Goal: Task Accomplishment & Management: Manage account settings

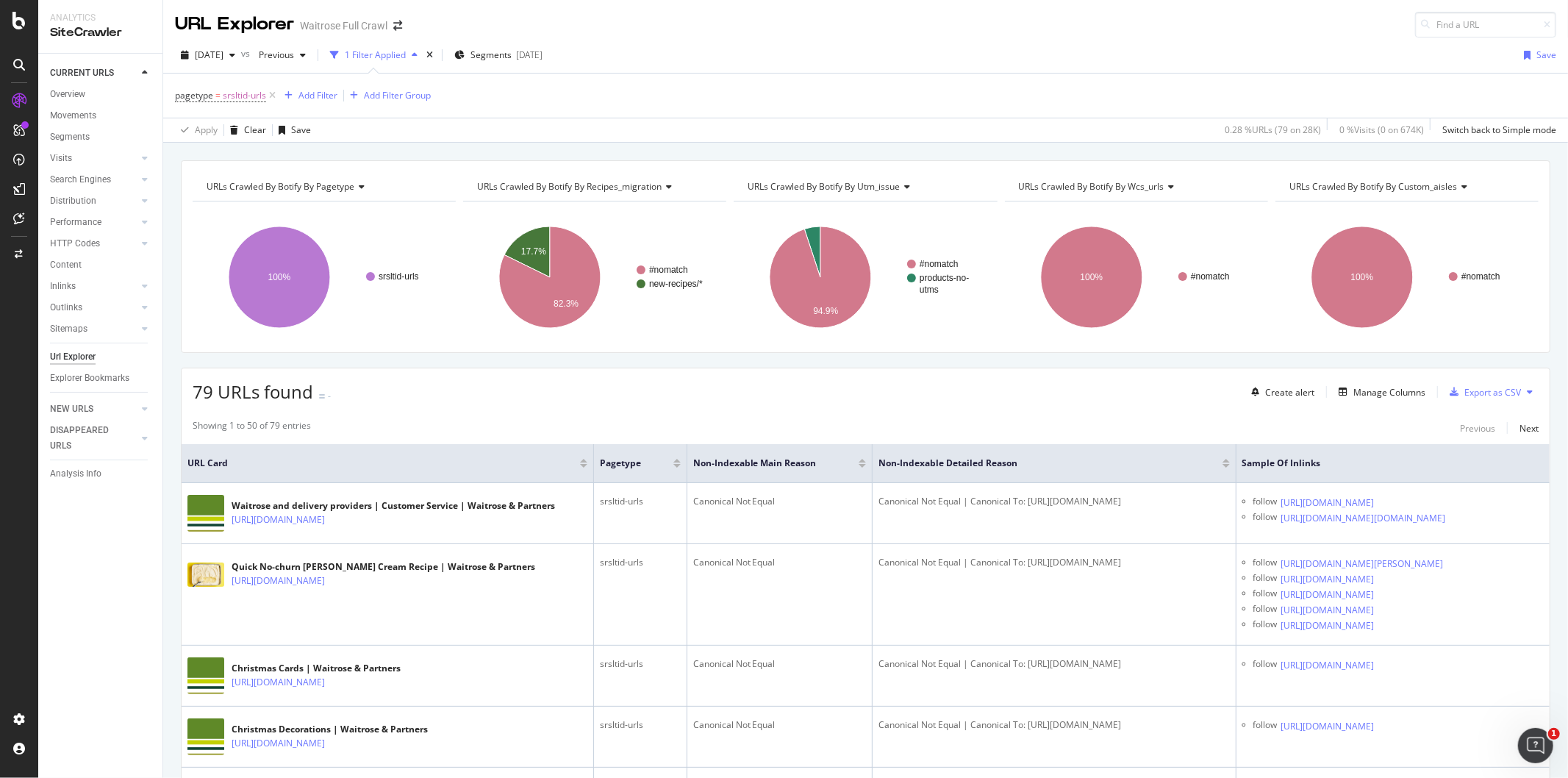
scroll to position [736, 0]
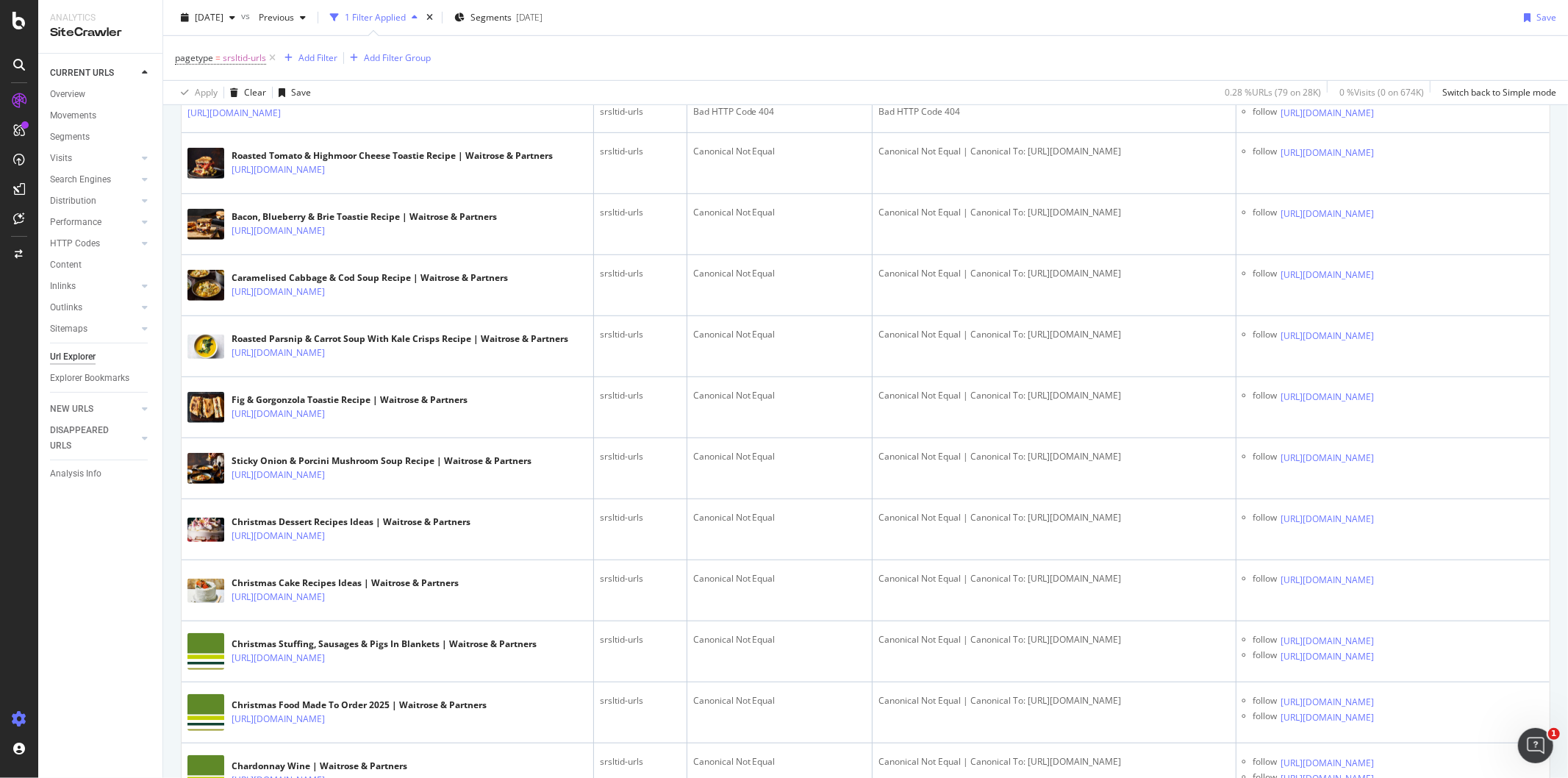
click at [18, 717] on icon at bounding box center [19, 719] width 15 height 15
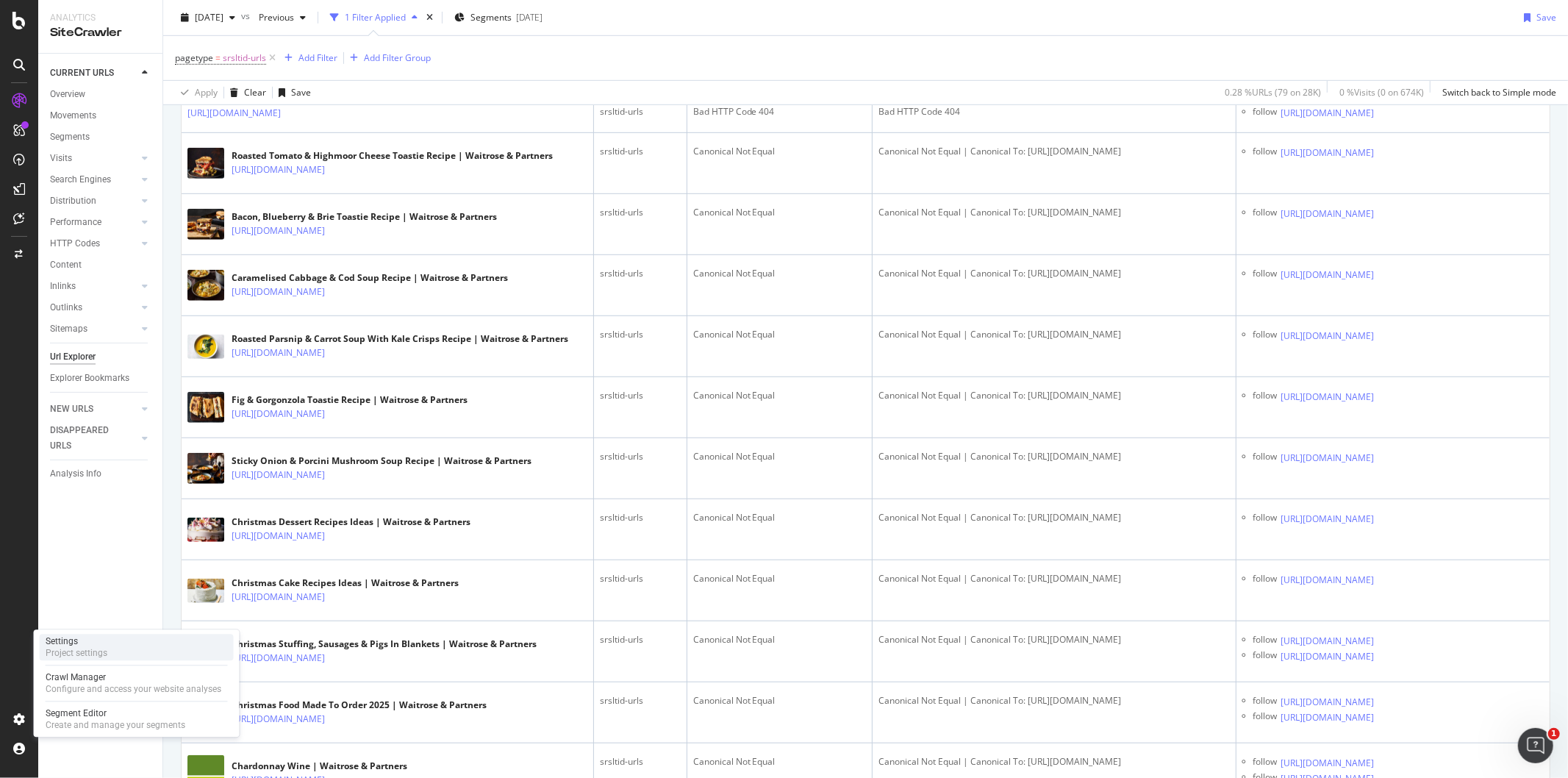
click at [68, 648] on div "Project settings" at bounding box center [76, 653] width 62 height 12
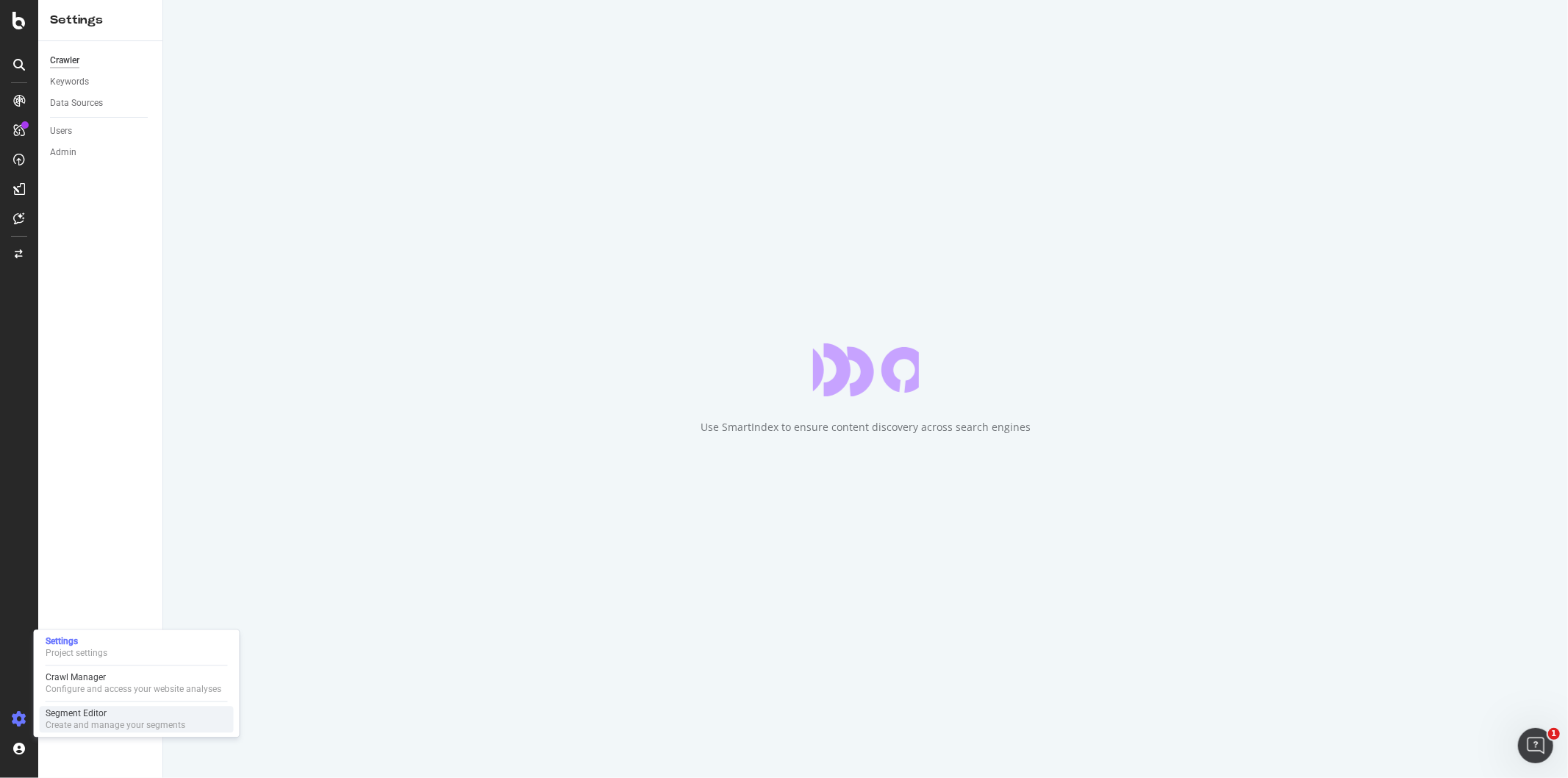
click at [56, 713] on div "Segment Editor" at bounding box center [115, 713] width 139 height 12
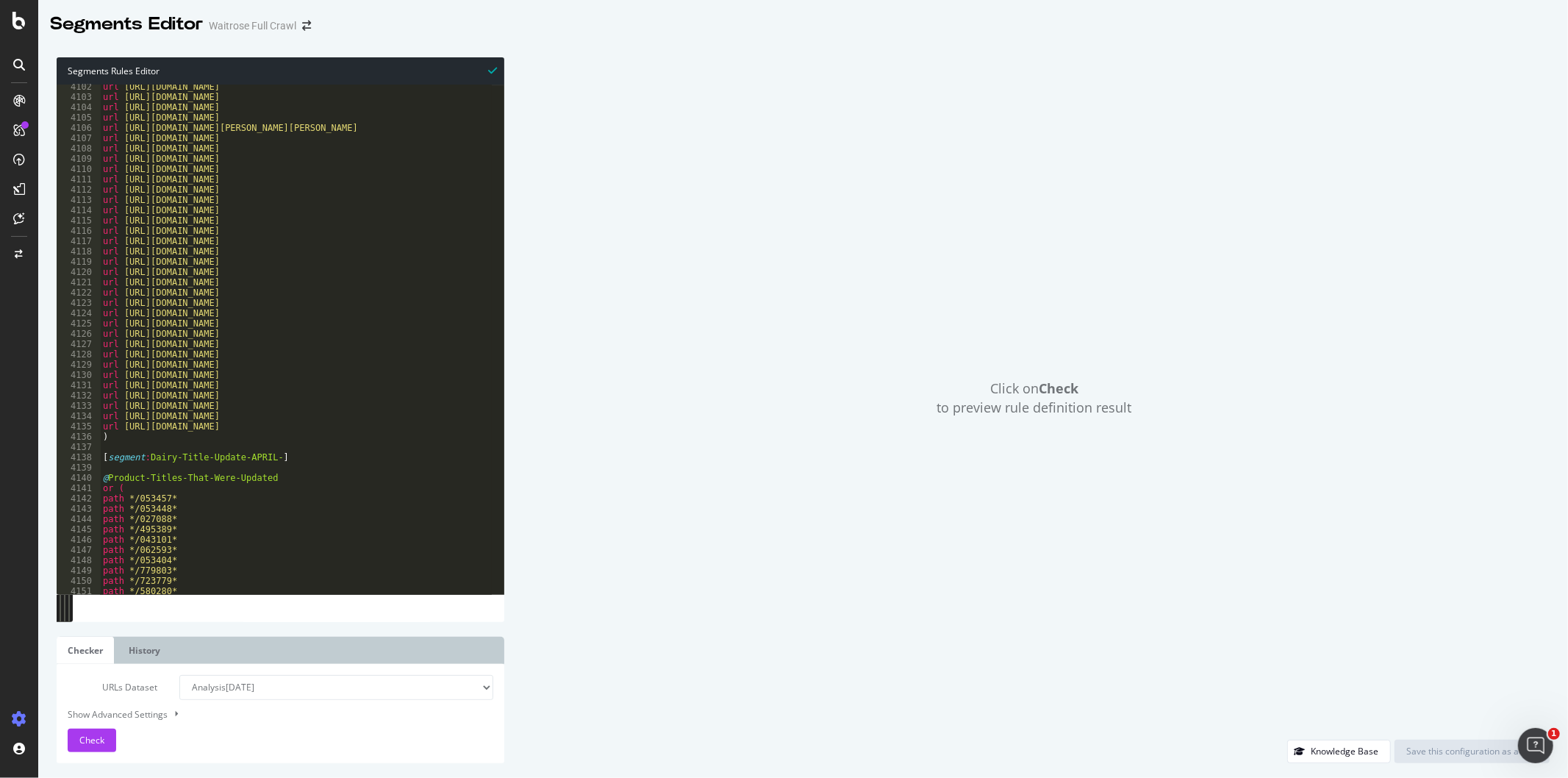
scroll to position [14562, 0]
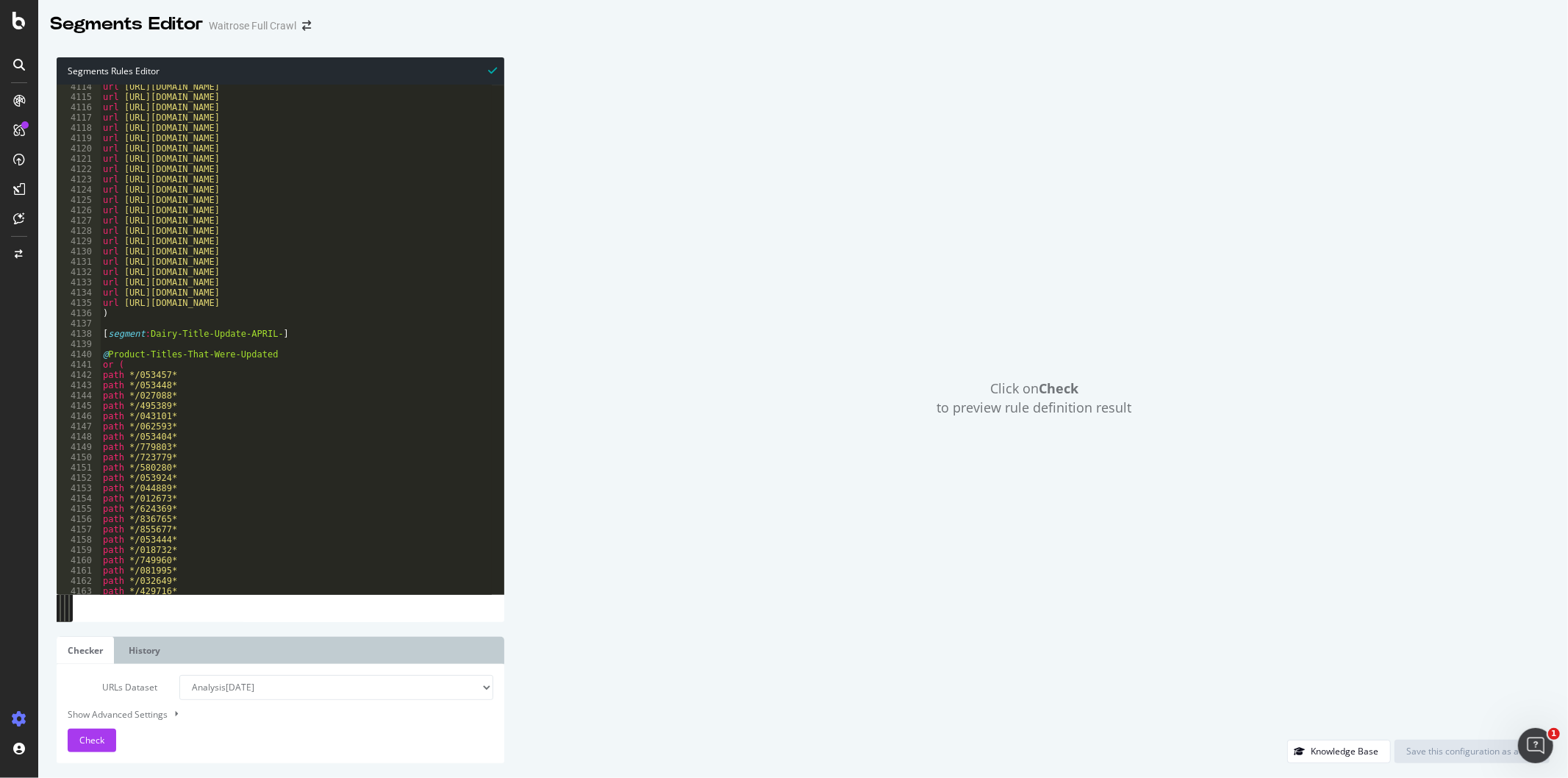
click at [158, 357] on div "url [URL][DOMAIN_NAME] url [URL][DOMAIN_NAME] url [URL][DOMAIN_NAME] url [URL][…" at bounding box center [466, 340] width 733 height 518
click at [215, 410] on div "url [URL][DOMAIN_NAME] url [URL][DOMAIN_NAME] url [URL][DOMAIN_NAME] url [URL][…" at bounding box center [466, 340] width 733 height 518
type textarea "path */495389*"
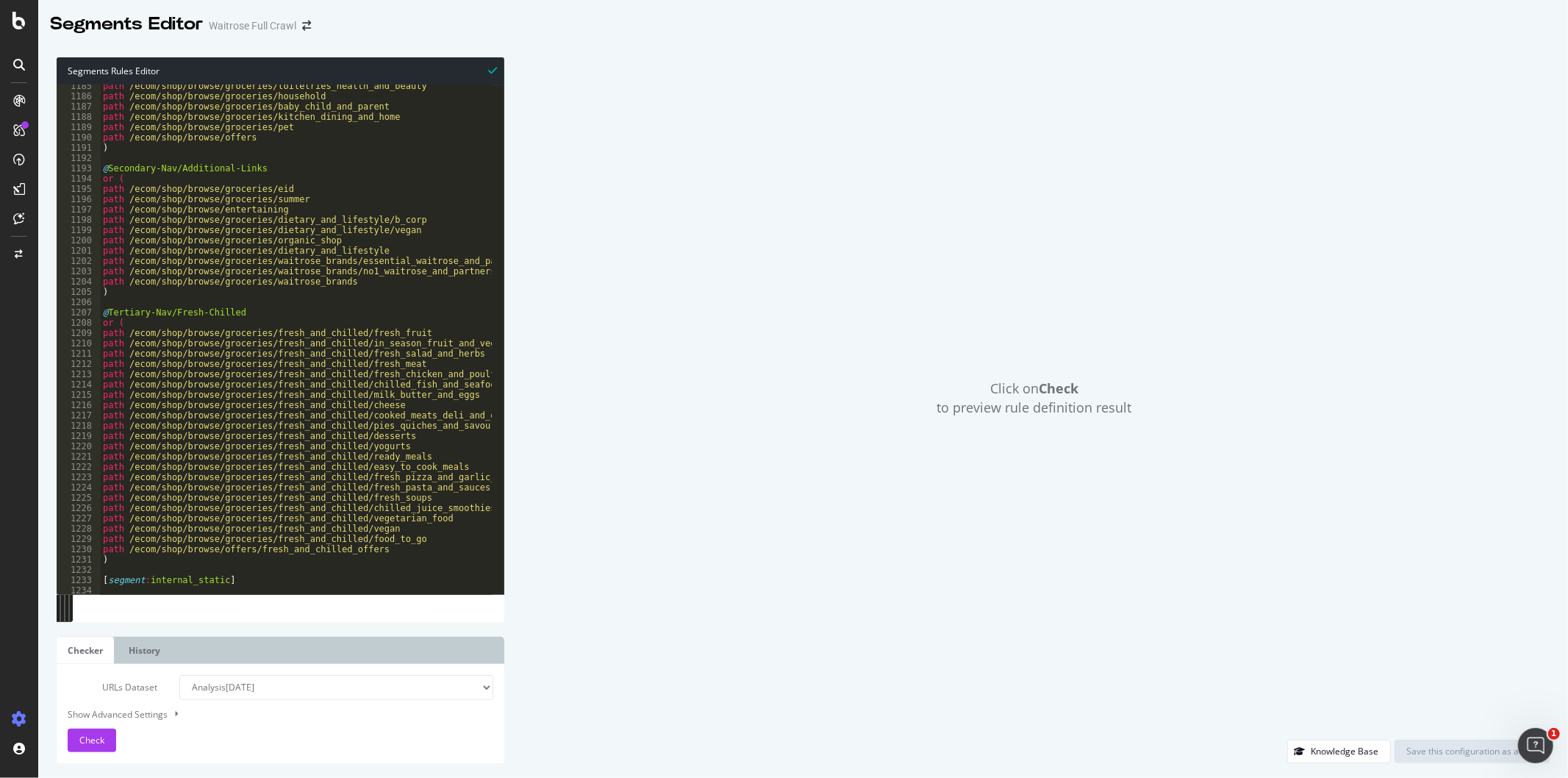
scroll to position [4301, 0]
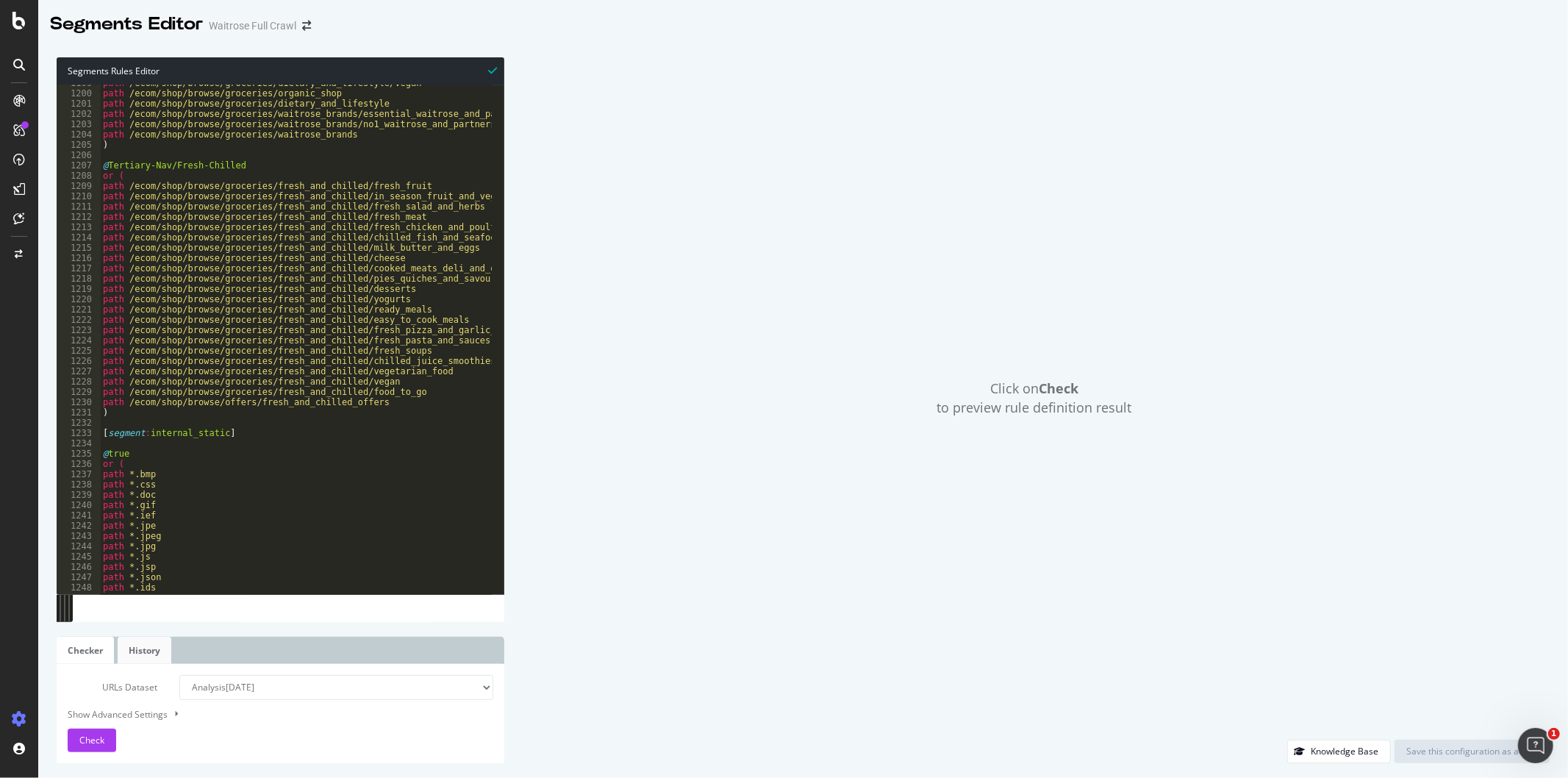
click at [130, 650] on link "History" at bounding box center [145, 650] width 53 height 27
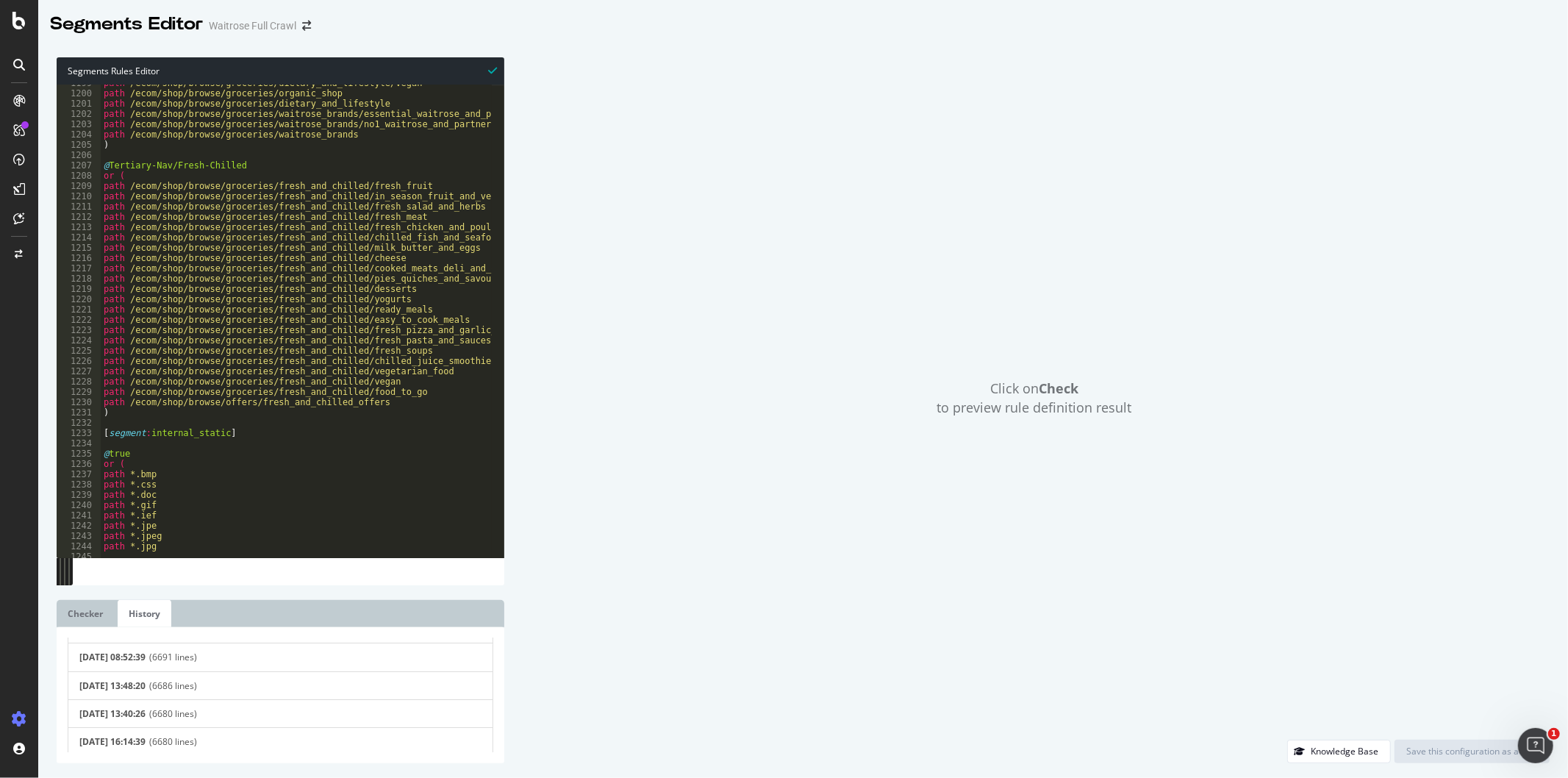
scroll to position [182, 0]
click at [258, 723] on span "(5964 lines)" at bounding box center [315, 723] width 332 height 13
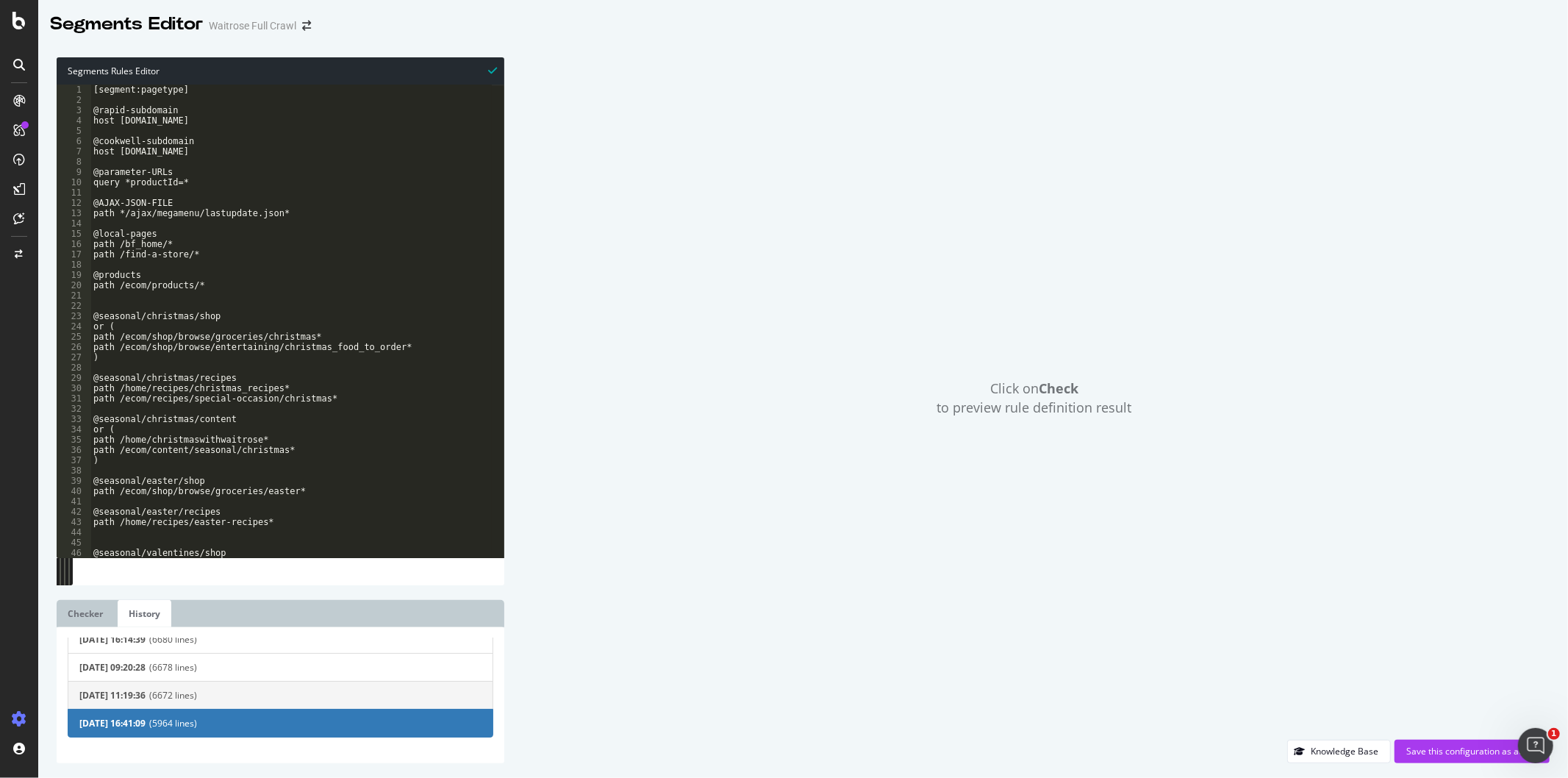
click at [197, 684] on button "[DATE] 11:19:36 (6672 lines)" at bounding box center [280, 695] width 426 height 29
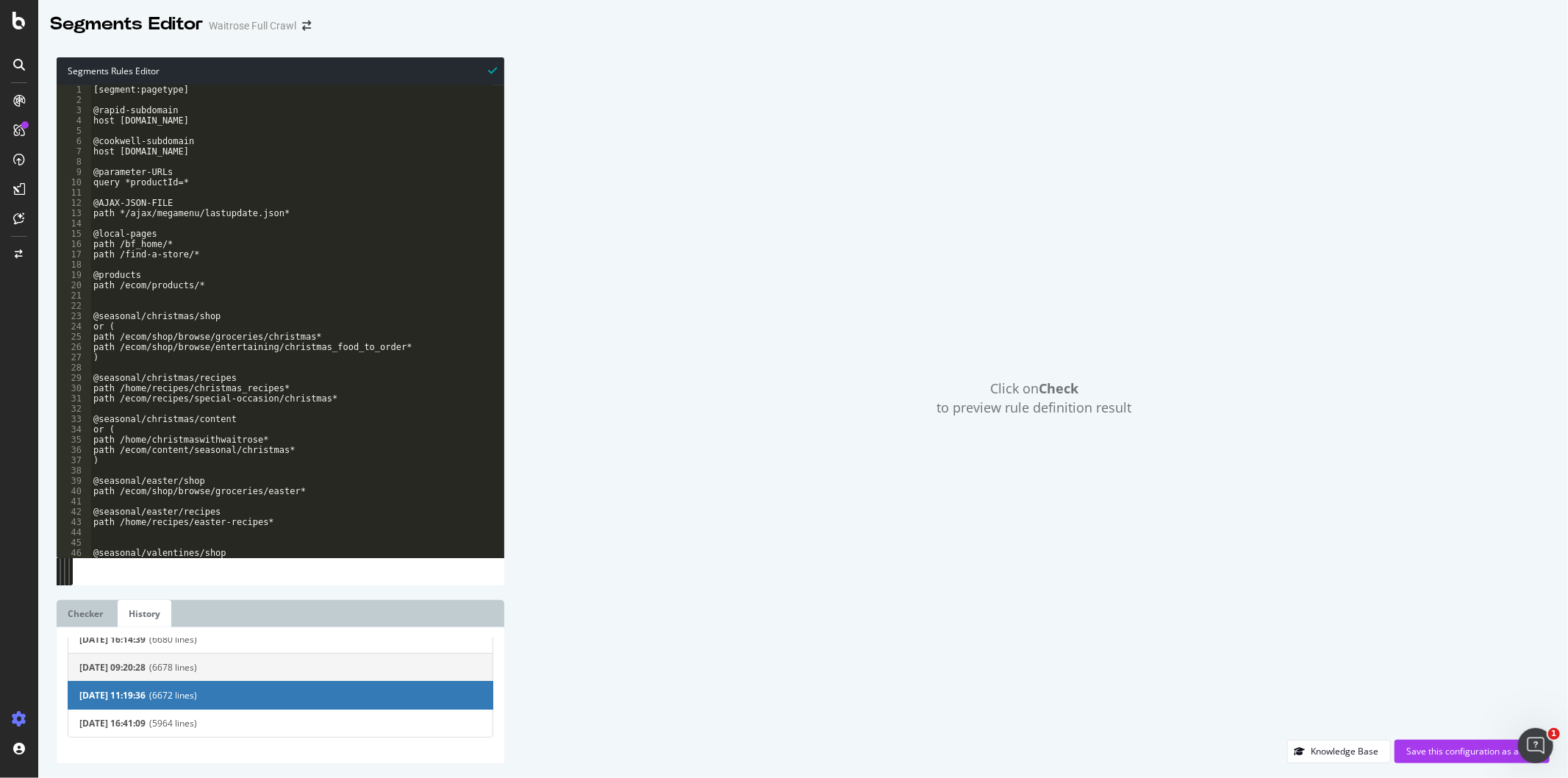
click at [219, 662] on span "(6678 lines)" at bounding box center [315, 667] width 332 height 13
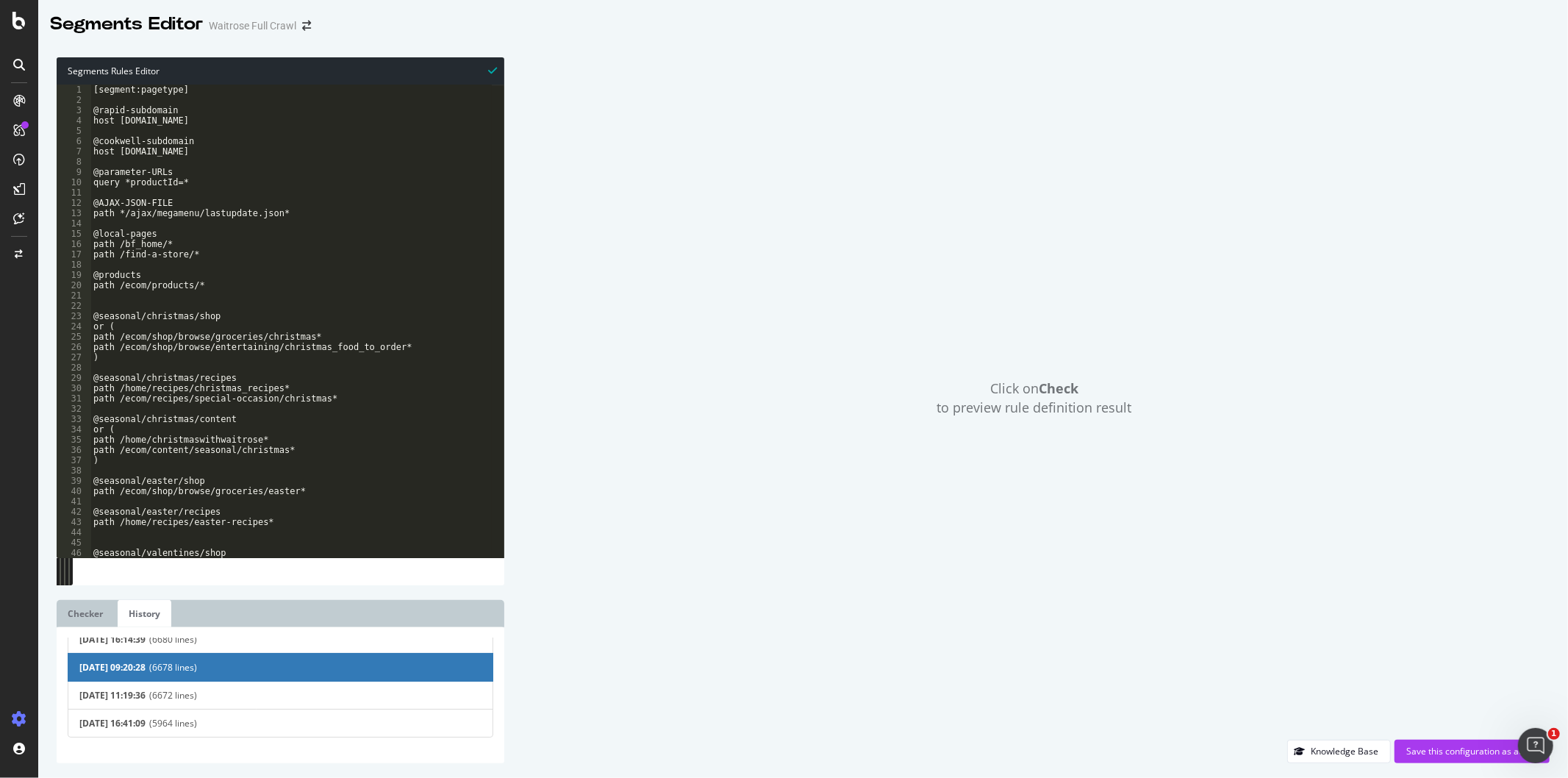
scroll to position [0, 0]
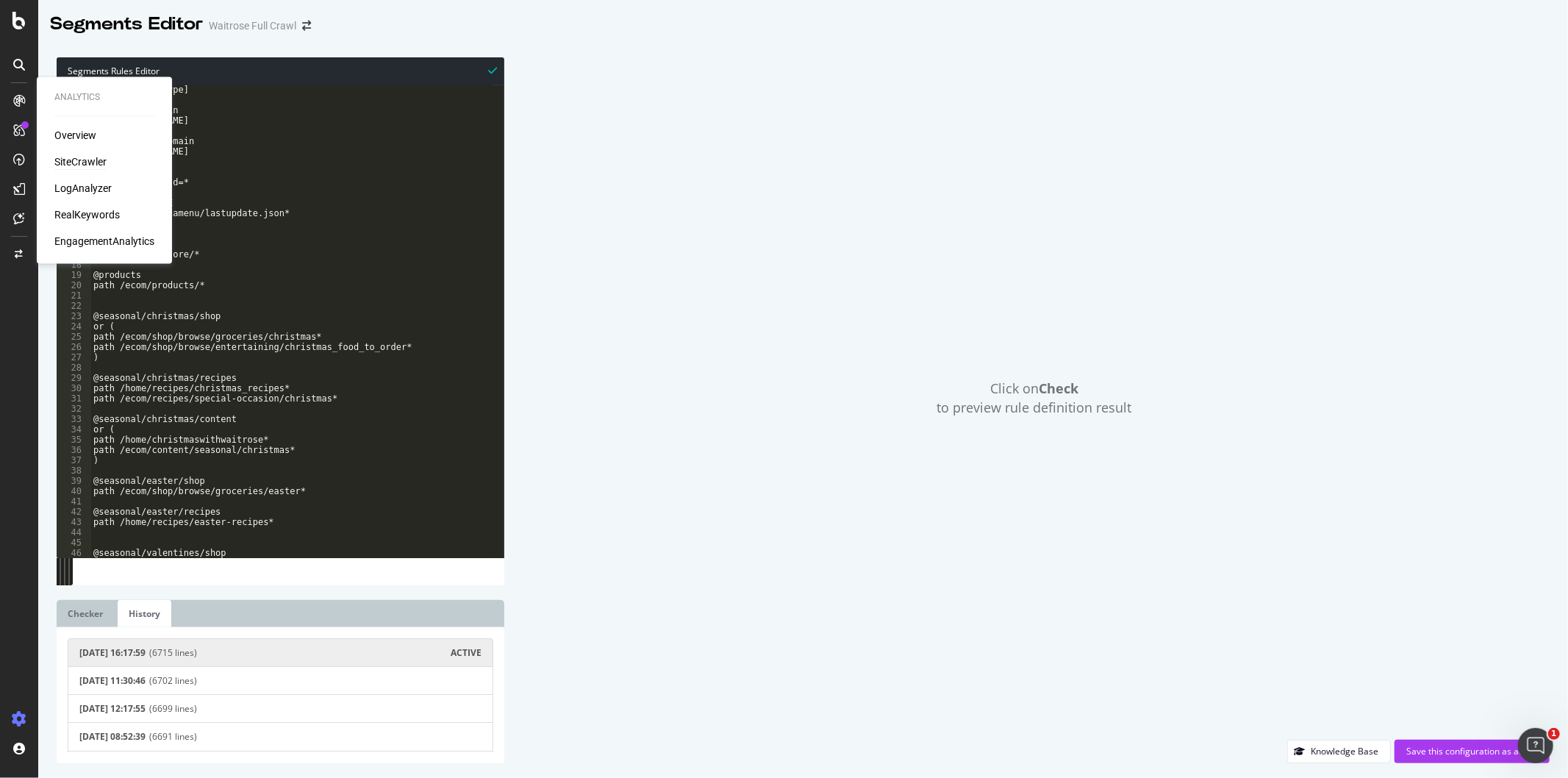
click at [75, 164] on div "SiteCrawler" at bounding box center [80, 162] width 52 height 15
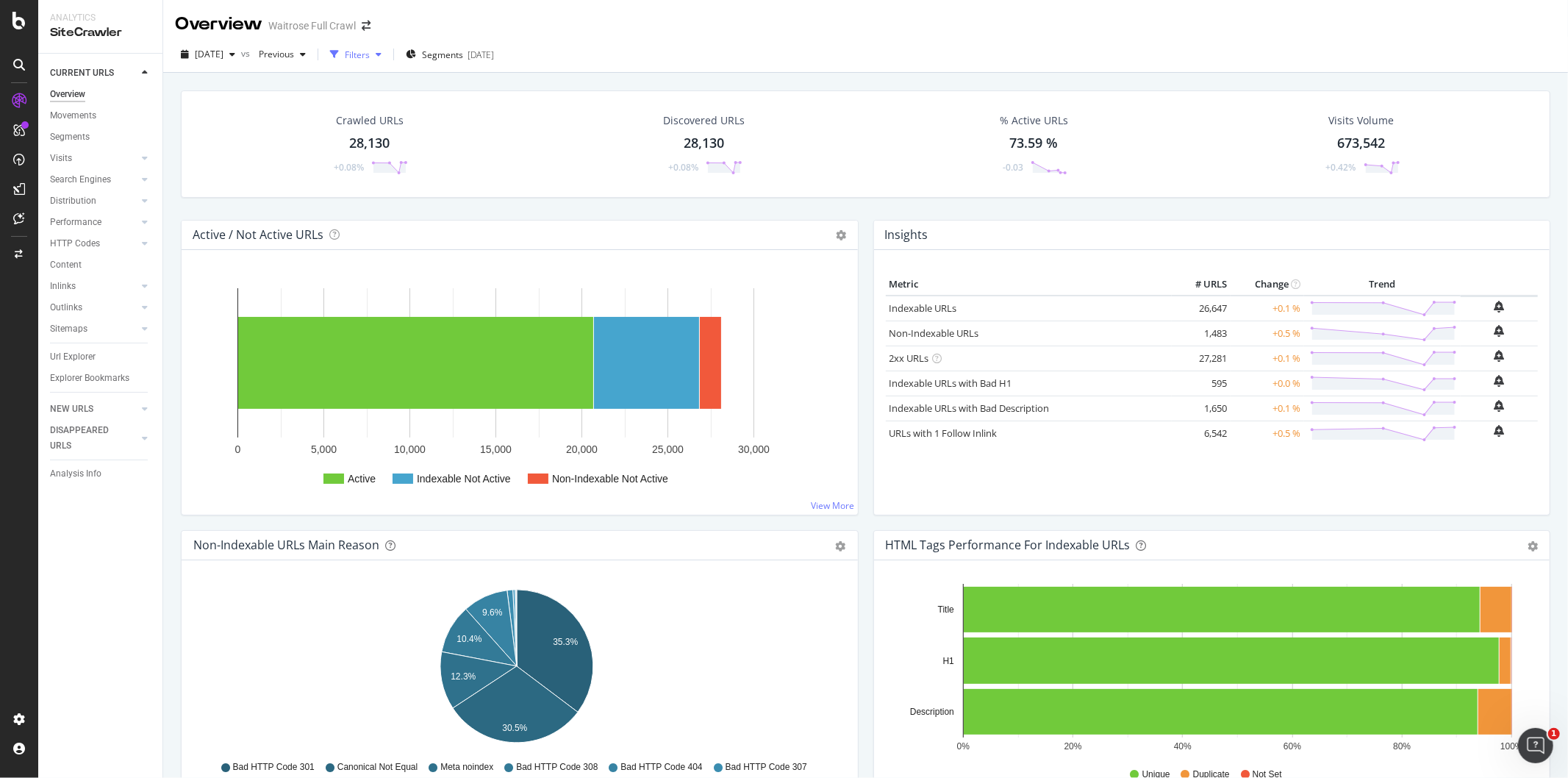
click at [370, 56] on div "Filters" at bounding box center [357, 54] width 25 height 13
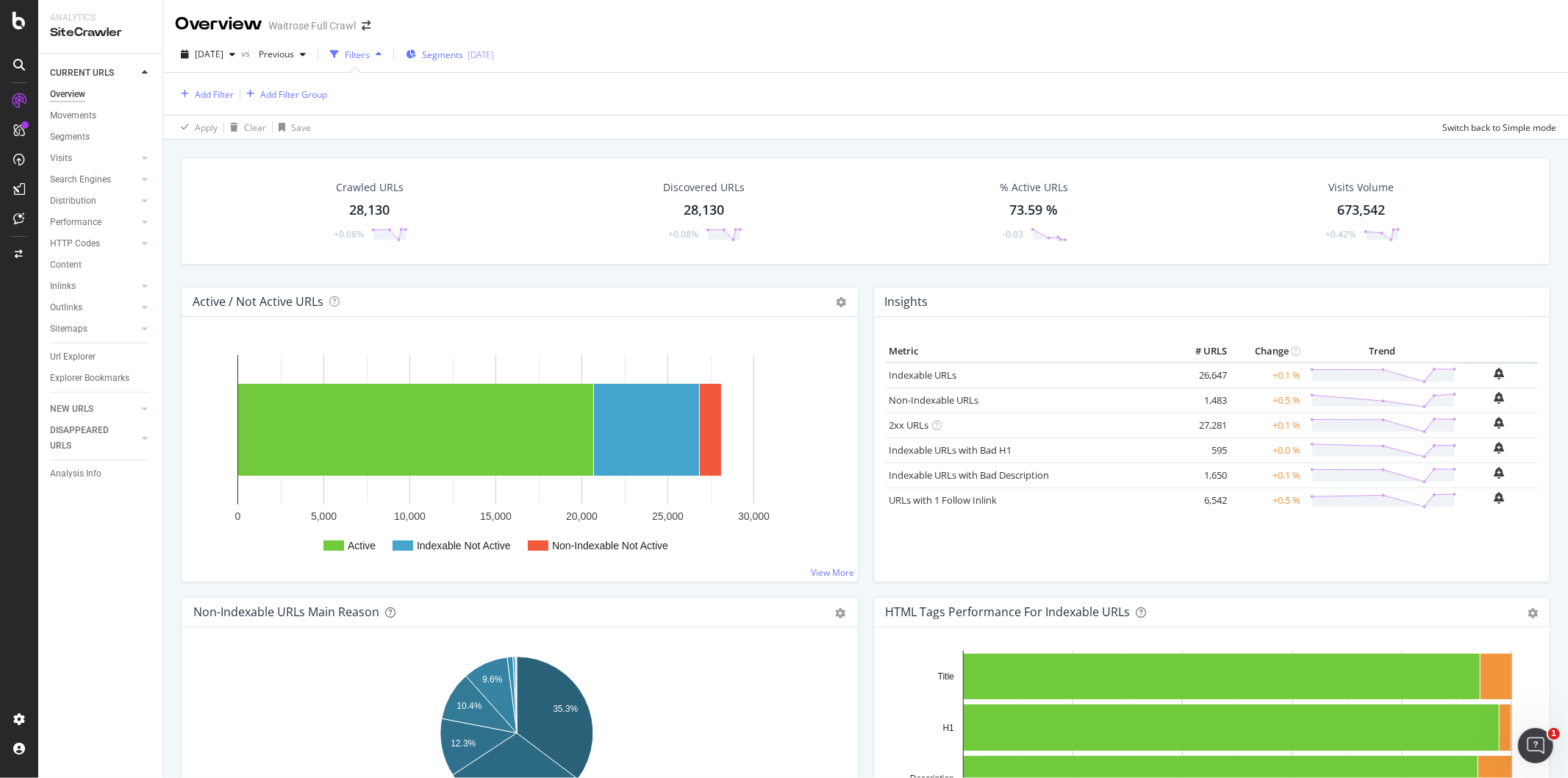
click at [463, 49] on span "Segments" at bounding box center [443, 54] width 42 height 13
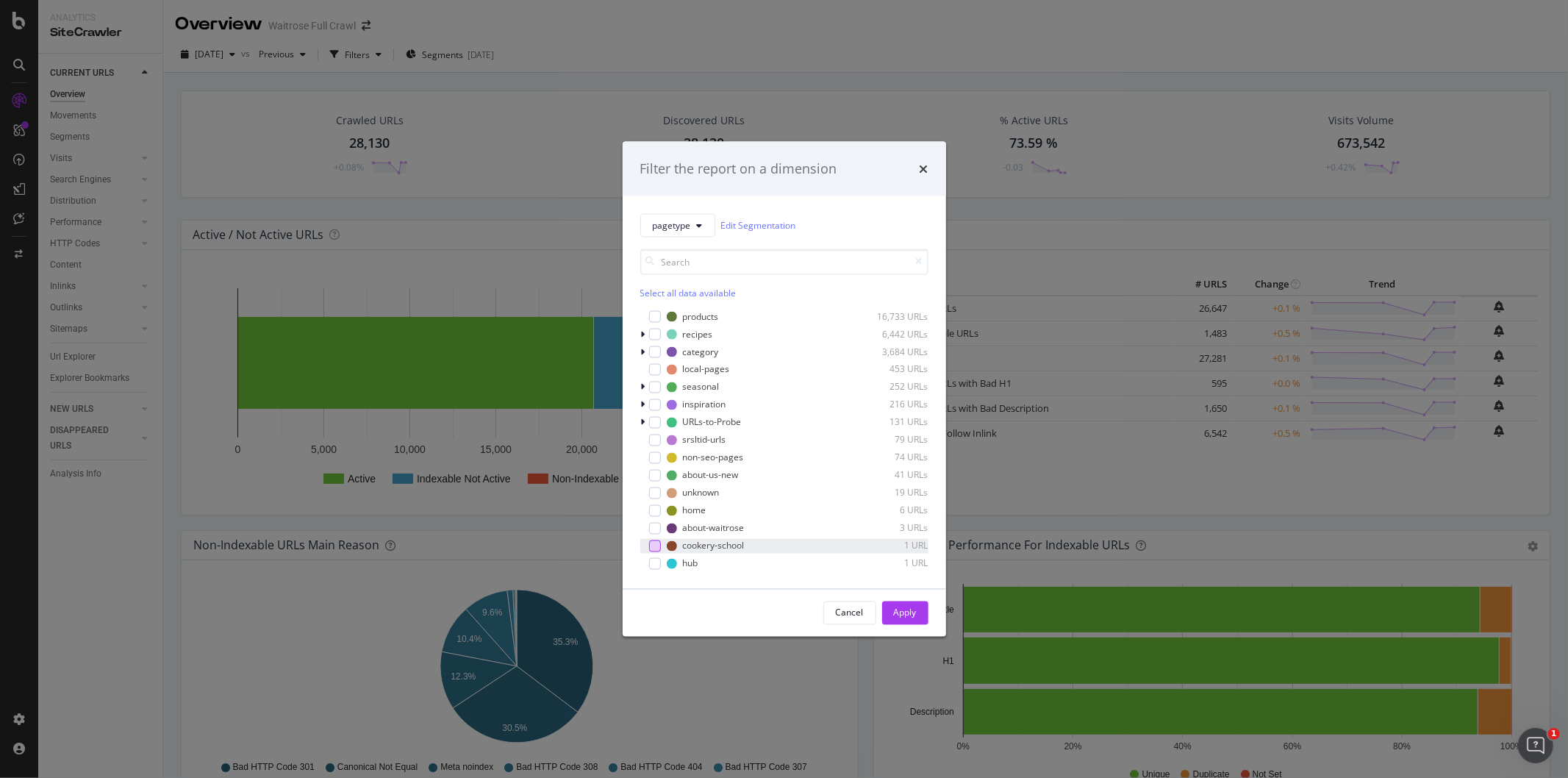
click at [659, 547] on div "modal" at bounding box center [655, 546] width 12 height 12
click at [922, 160] on div "times" at bounding box center [924, 169] width 9 height 19
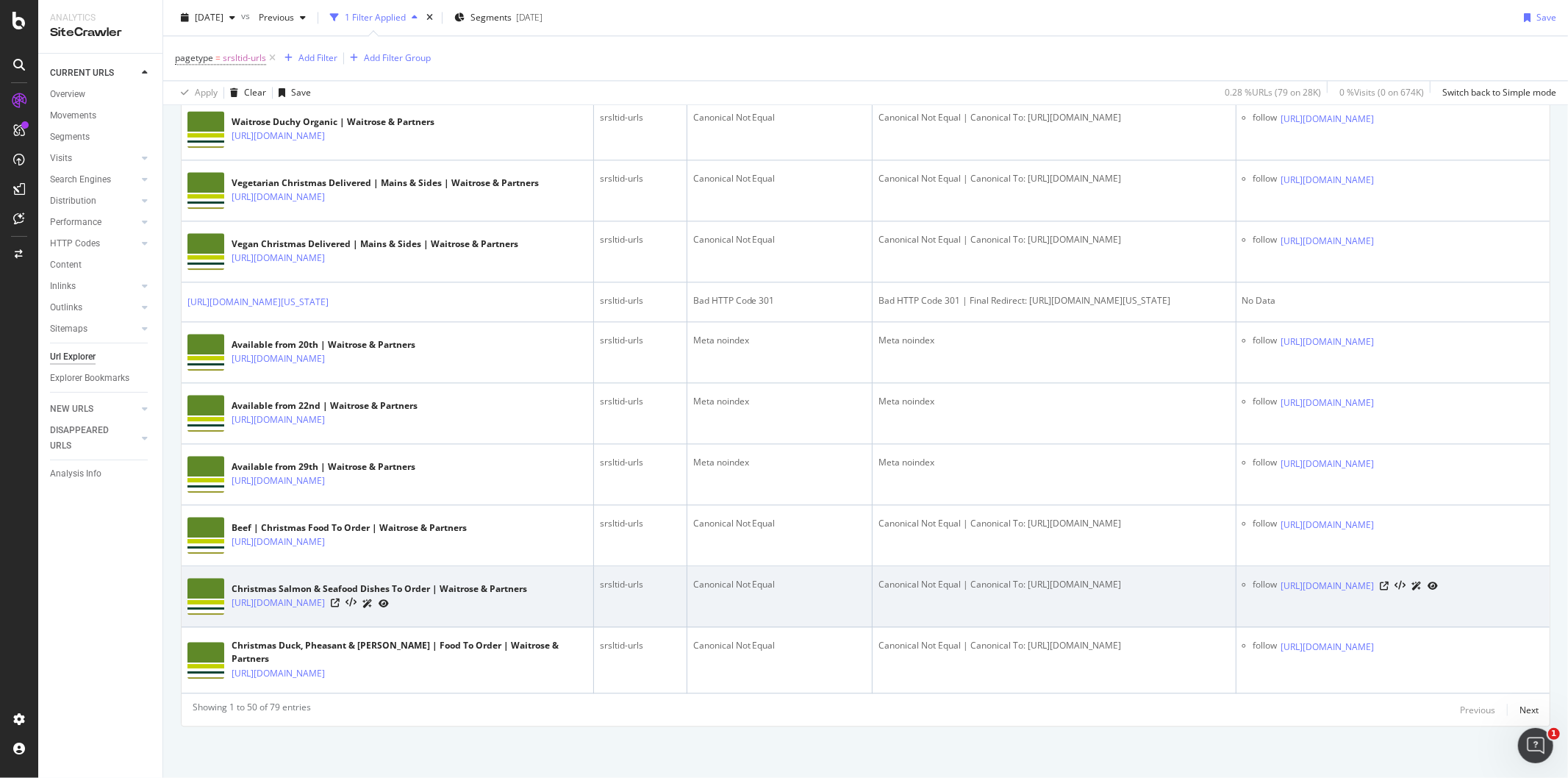
scroll to position [4388, 0]
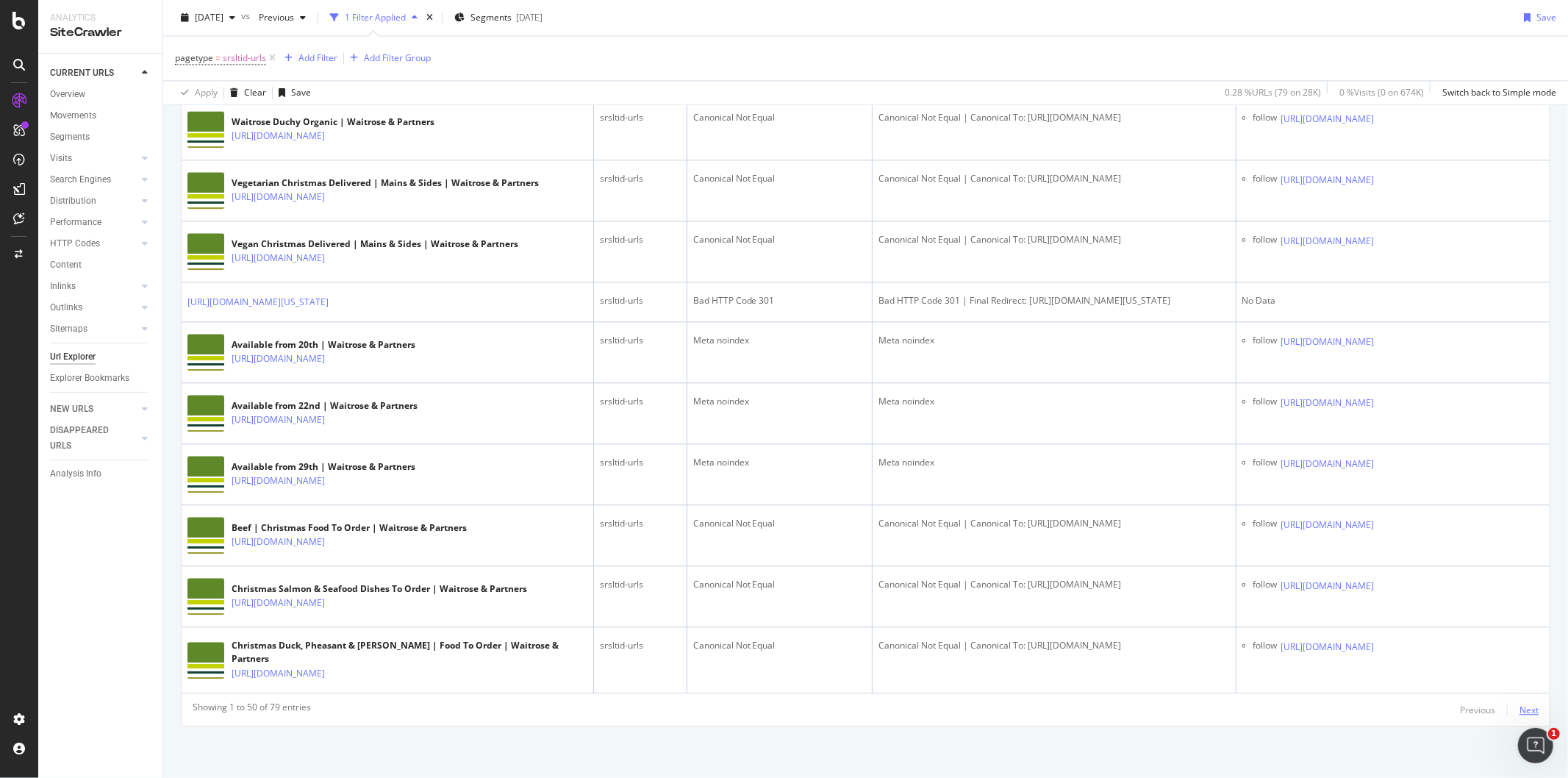
click at [1520, 715] on div "Next" at bounding box center [1529, 710] width 19 height 13
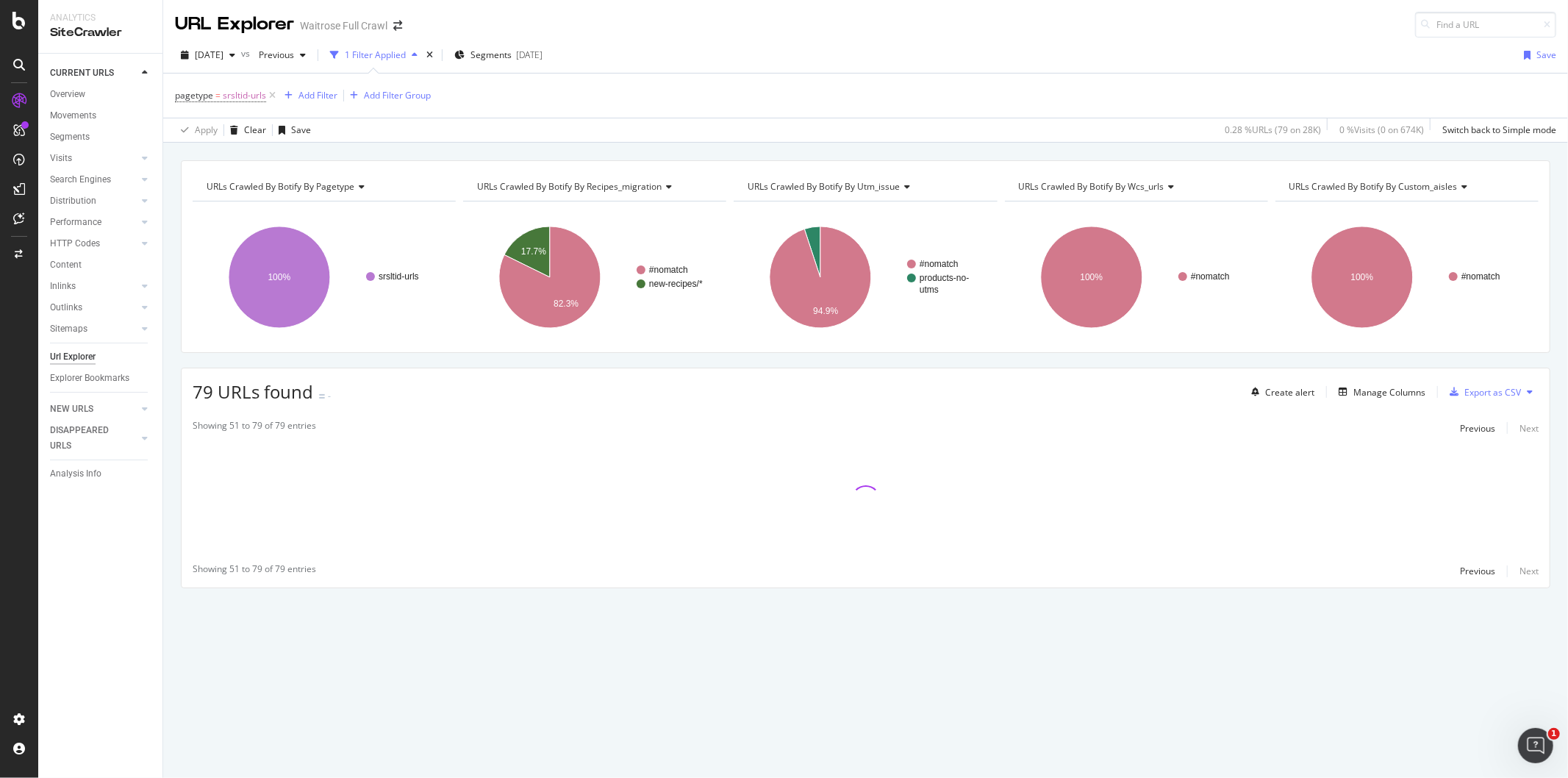
scroll to position [0, 0]
